Goal: Check status

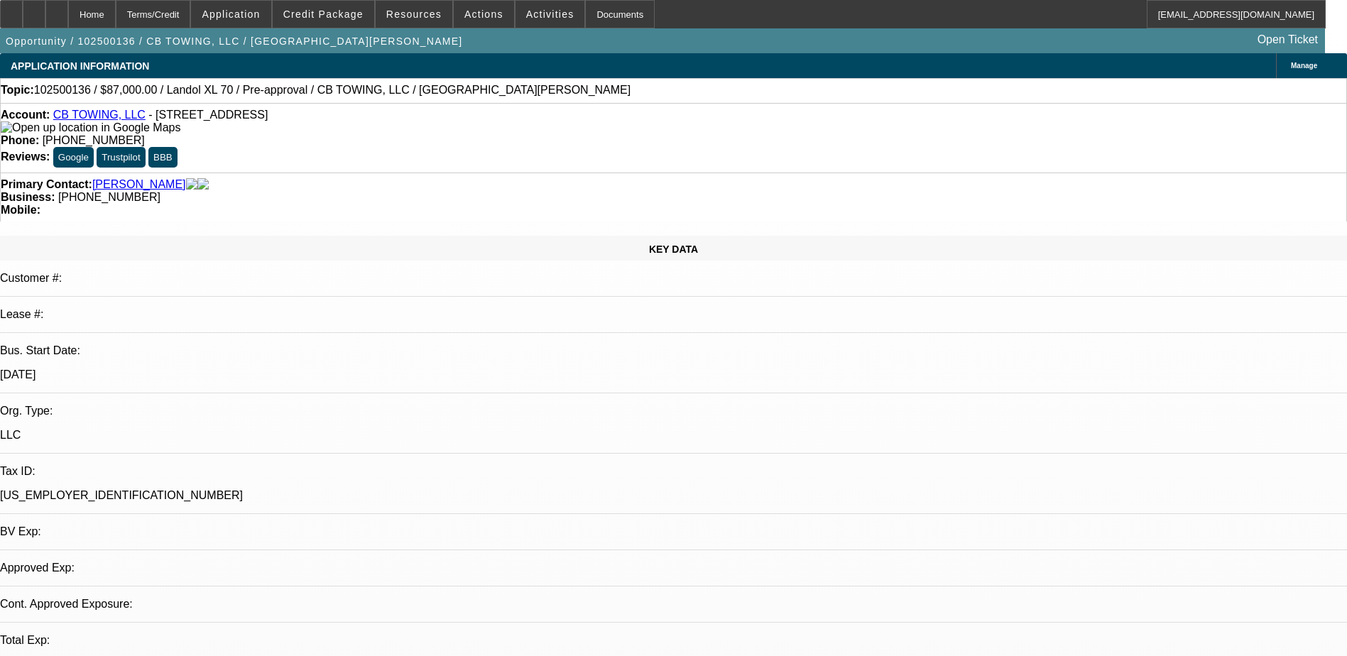
select select "0"
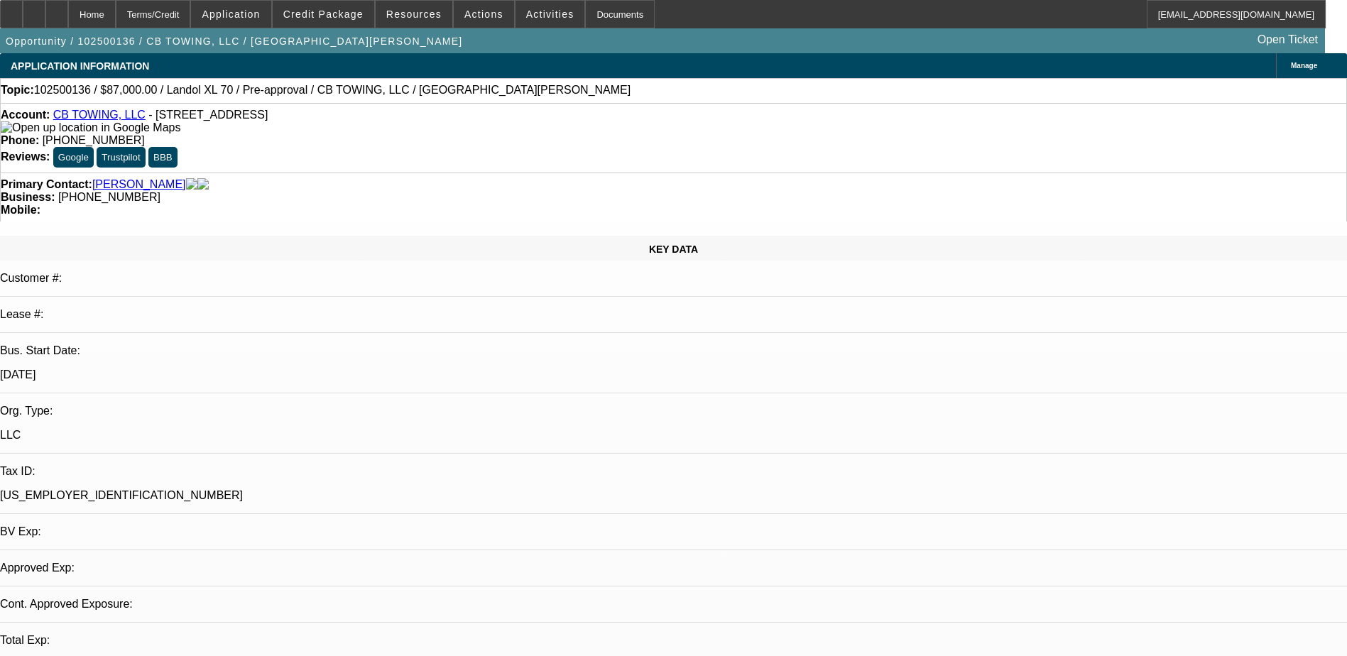
select select "0"
select select "1"
select select "6"
select select "1"
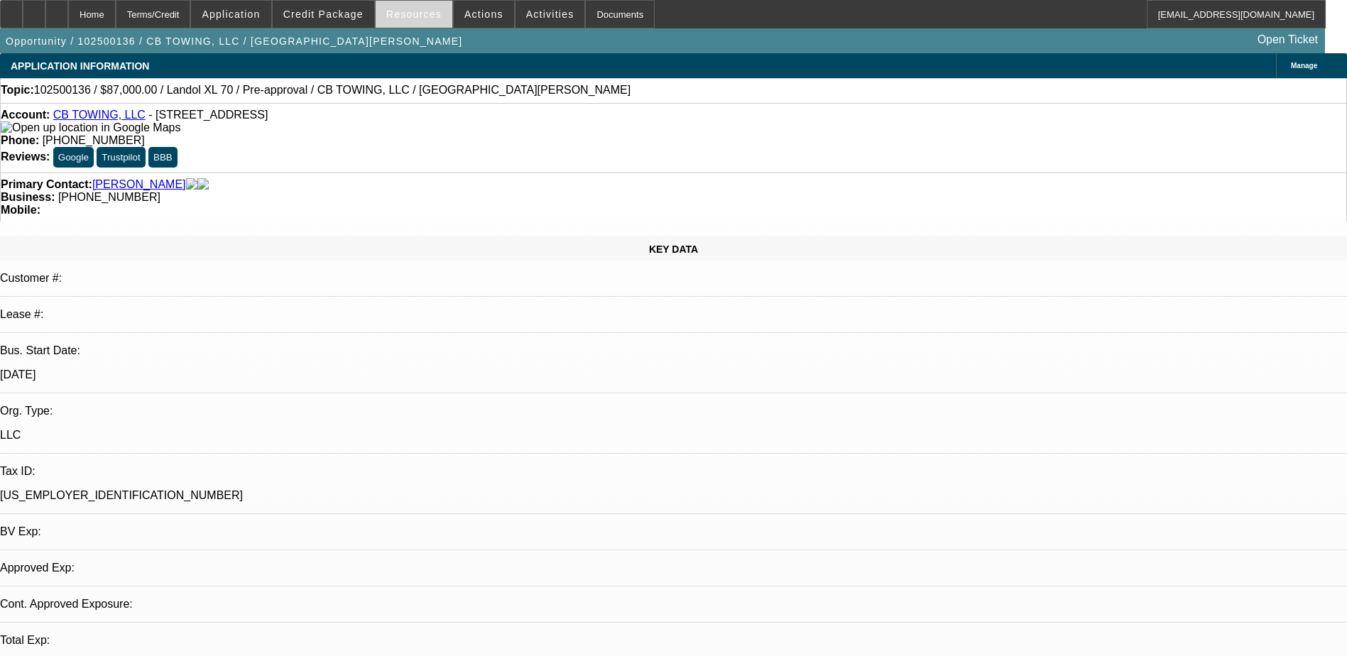
select select "1"
select select "6"
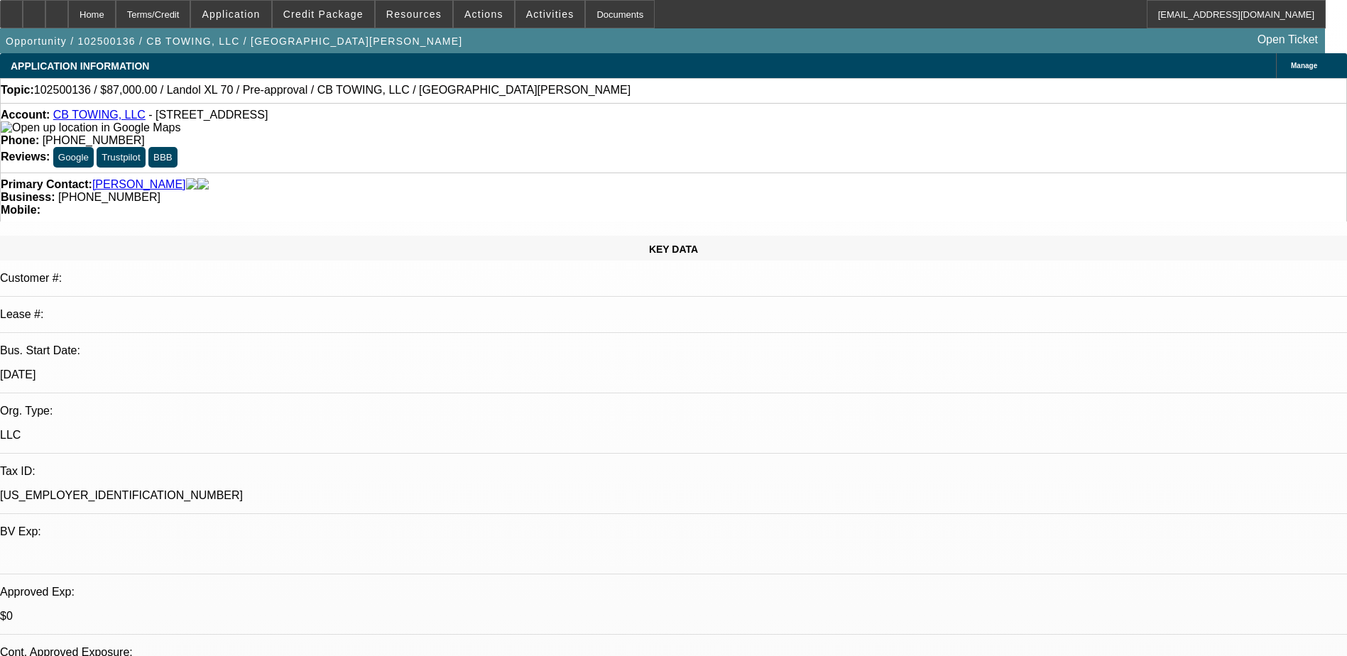
click at [111, 119] on link "CB TOWING, LLC" at bounding box center [99, 115] width 92 height 12
